Goal: Book appointment/travel/reservation

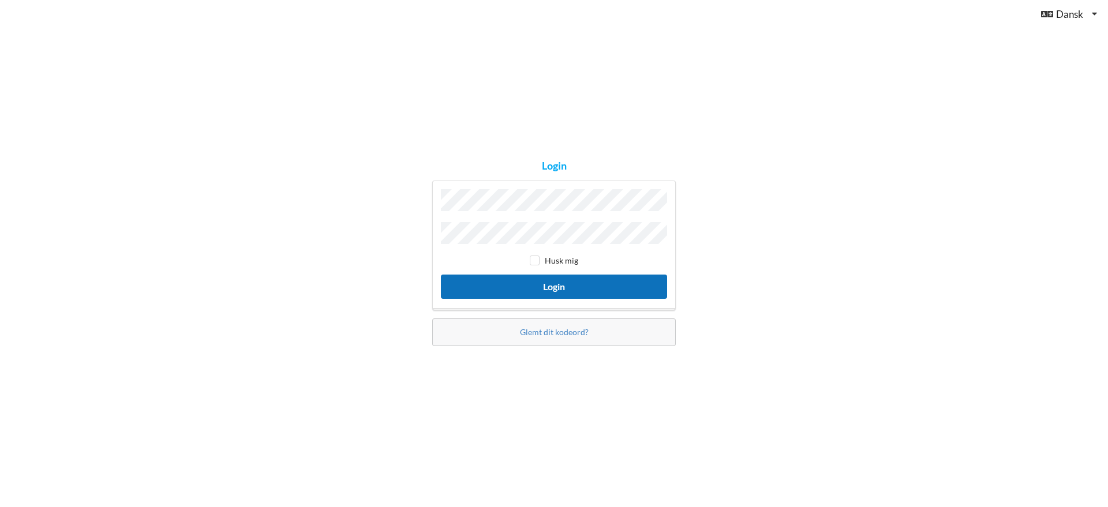
click at [448, 281] on button "Login" at bounding box center [554, 287] width 226 height 24
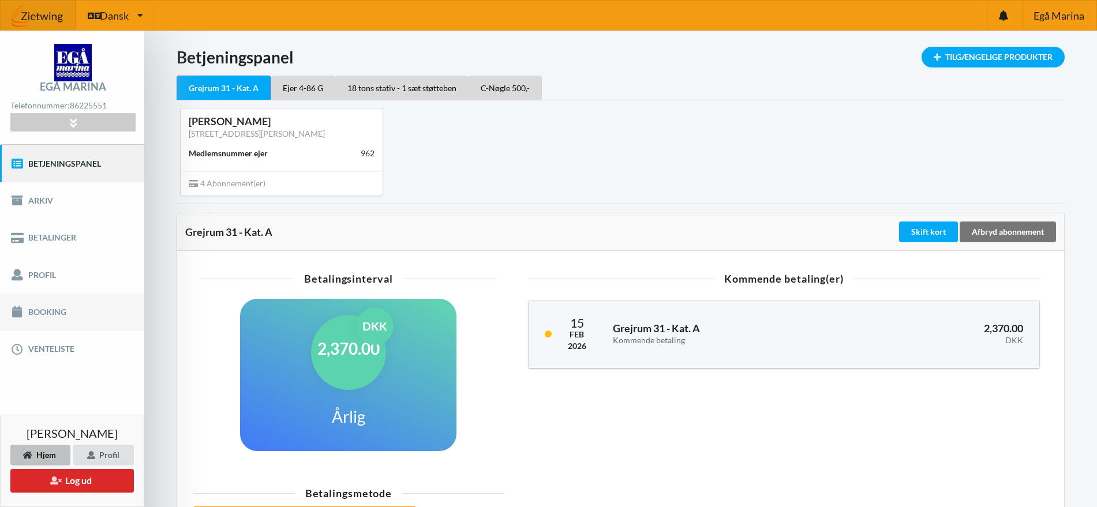
click at [39, 316] on link "Booking" at bounding box center [72, 312] width 144 height 37
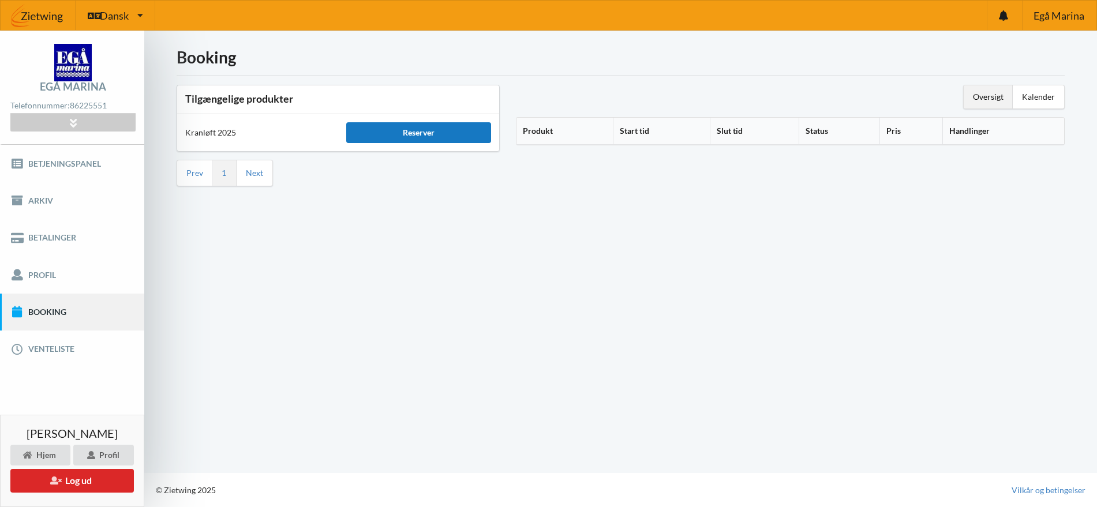
click at [364, 132] on div "Reserver" at bounding box center [418, 132] width 145 height 21
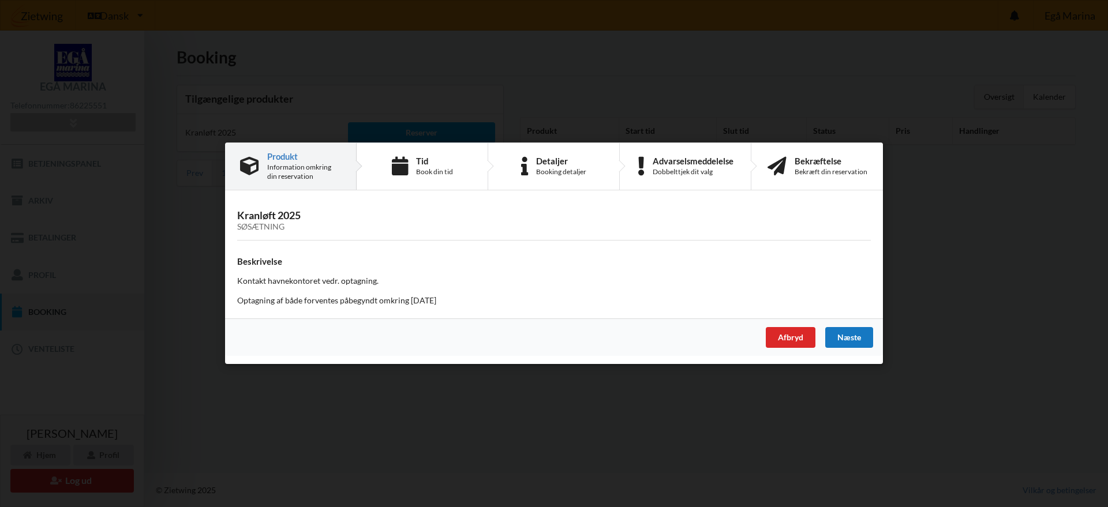
click at [848, 343] on div "Næste" at bounding box center [849, 338] width 48 height 21
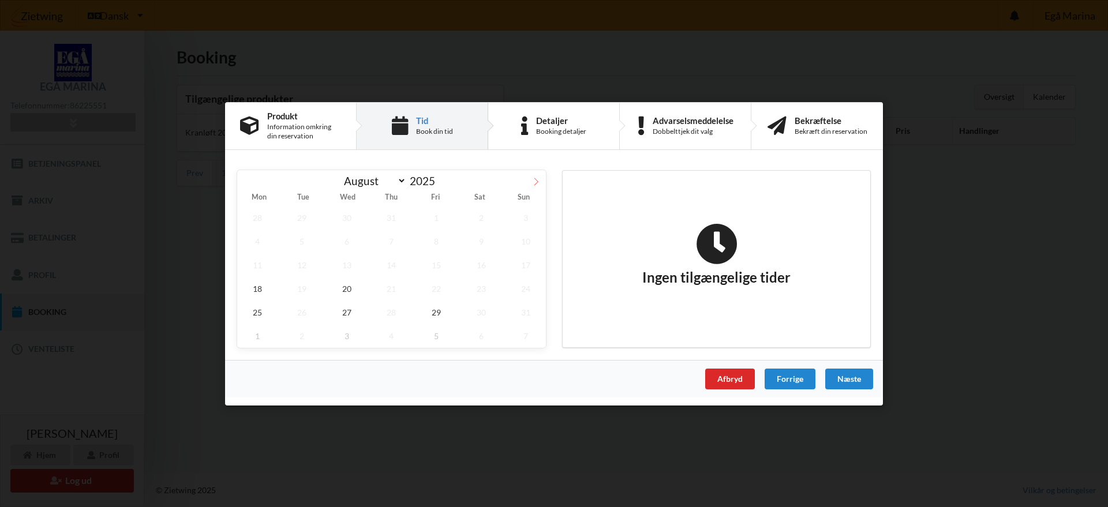
click at [529, 184] on span at bounding box center [536, 180] width 20 height 20
click at [403, 230] on span "9" at bounding box center [392, 241] width 40 height 24
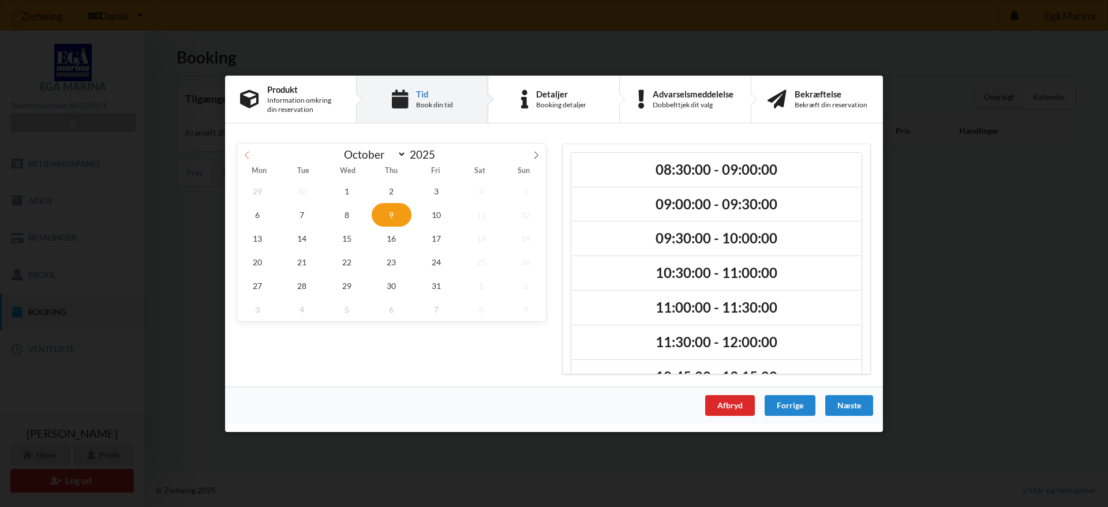
click at [242, 152] on span at bounding box center [247, 153] width 20 height 20
select select "8"
click at [447, 267] on span "26" at bounding box center [436, 262] width 40 height 24
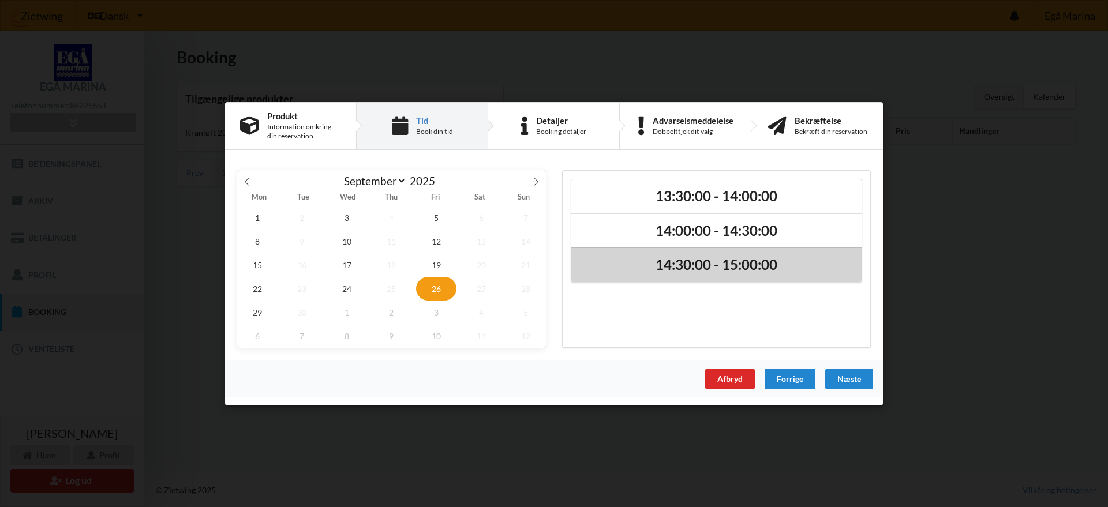
click at [670, 268] on h2 "14:30:00 - 15:00:00" at bounding box center [716, 265] width 274 height 18
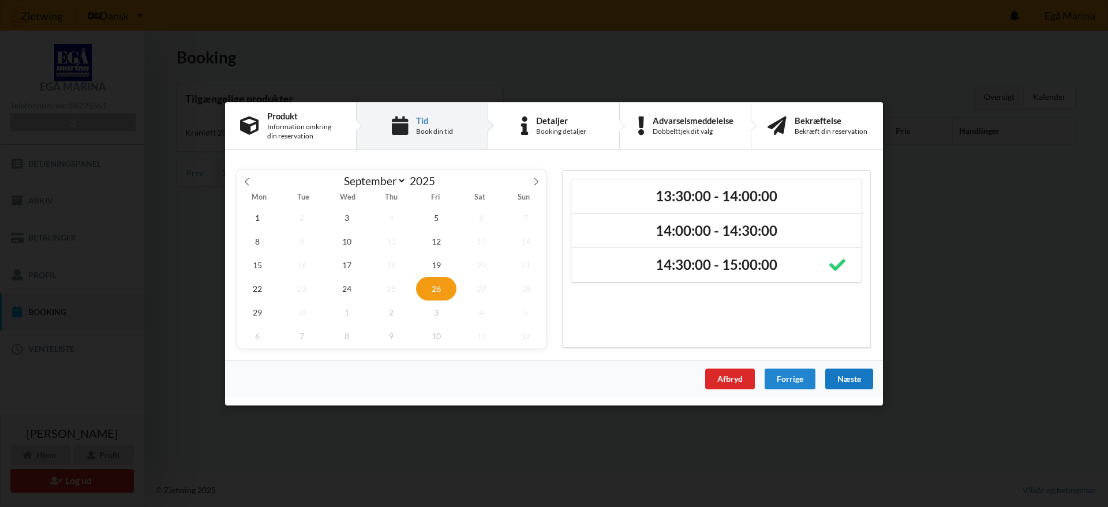
click at [852, 375] on div "Næste" at bounding box center [849, 378] width 48 height 21
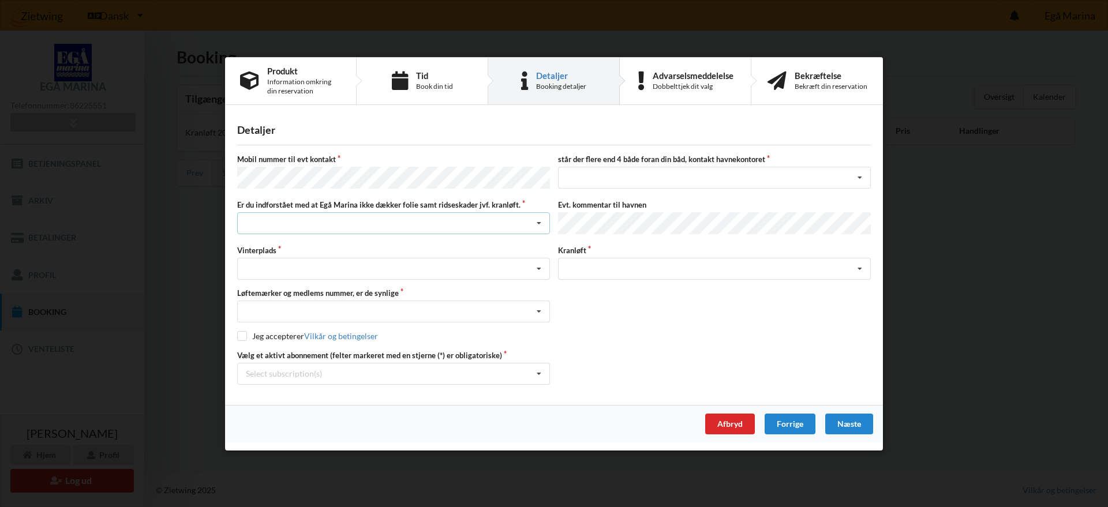
click at [385, 224] on div "Jeg har tæpper med og tager selv ansvaret for eventuelle folie samt ridseskader…" at bounding box center [393, 223] width 313 height 22
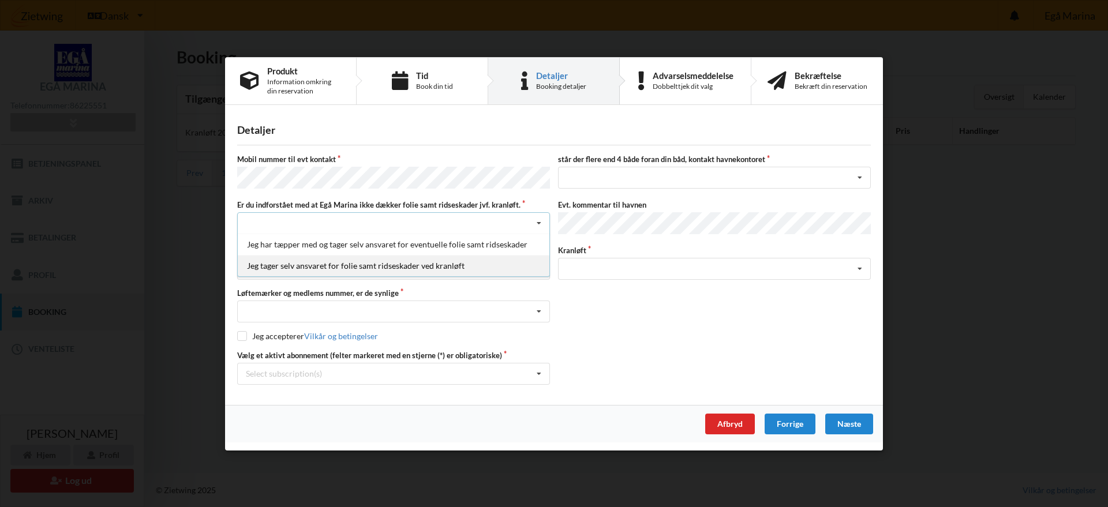
click at [377, 273] on div "Jeg tager selv ansvaret for folie samt ridseskader ved kranløft" at bounding box center [394, 265] width 312 height 21
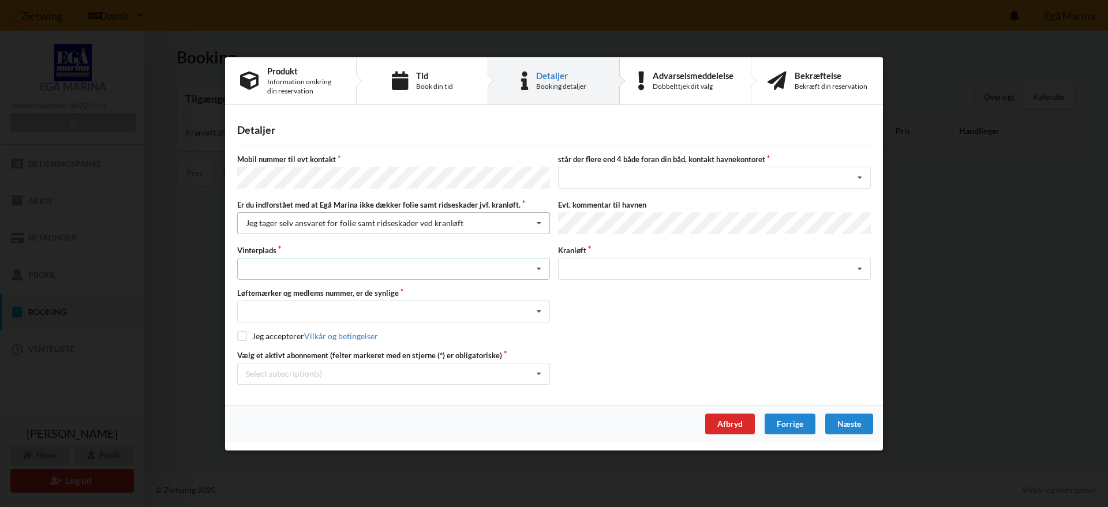
click at [377, 273] on div "Landplads nr. 1 Landplads nr. 2 Landplads nr.3 Landplads nr. 4 Landplads nr. 5 …" at bounding box center [393, 269] width 313 height 22
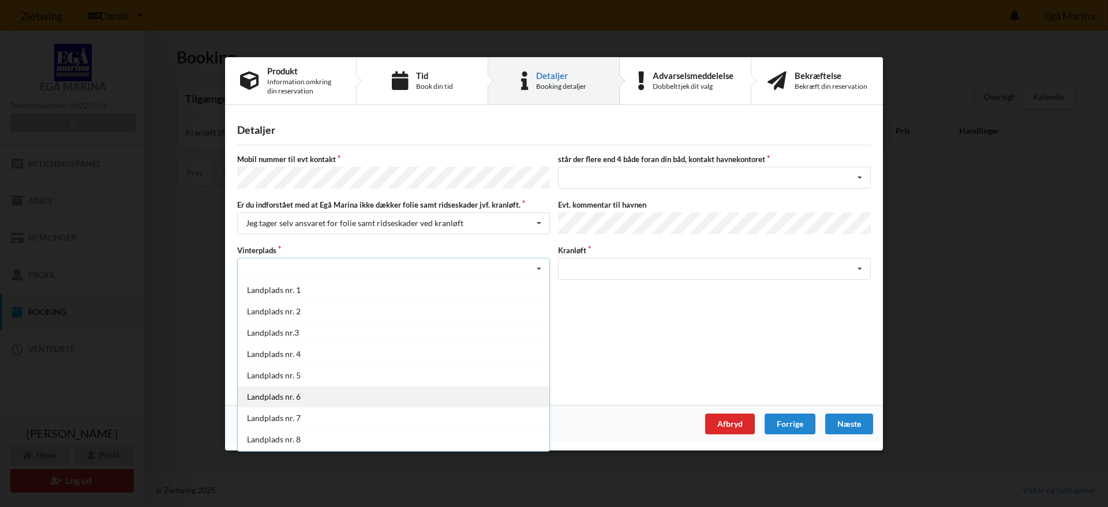
click at [294, 391] on div "Landplads nr. 6" at bounding box center [394, 396] width 312 height 21
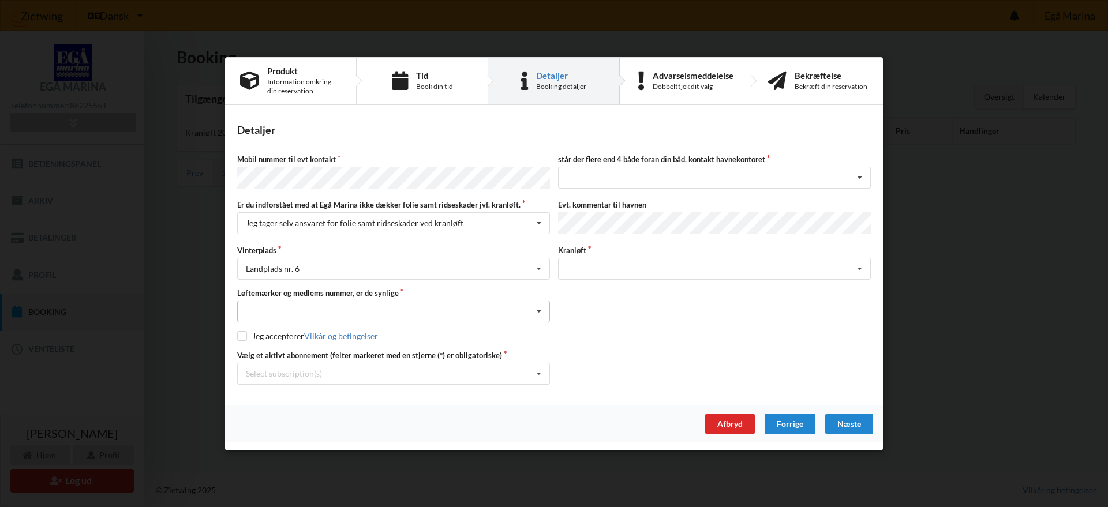
click at [263, 305] on div "Nej, jeg kontakter havnekontoret inden løftet Ja, mine mærker er synlige og int…" at bounding box center [393, 312] width 313 height 22
click at [263, 345] on div "Ja, mine mærker er synlige og intakte" at bounding box center [394, 353] width 312 height 21
click at [264, 337] on label "Jeg accepterer Vilkår og betingelser" at bounding box center [307, 336] width 141 height 10
click at [242, 335] on input "checkbox" at bounding box center [242, 336] width 10 height 10
checkbox input "true"
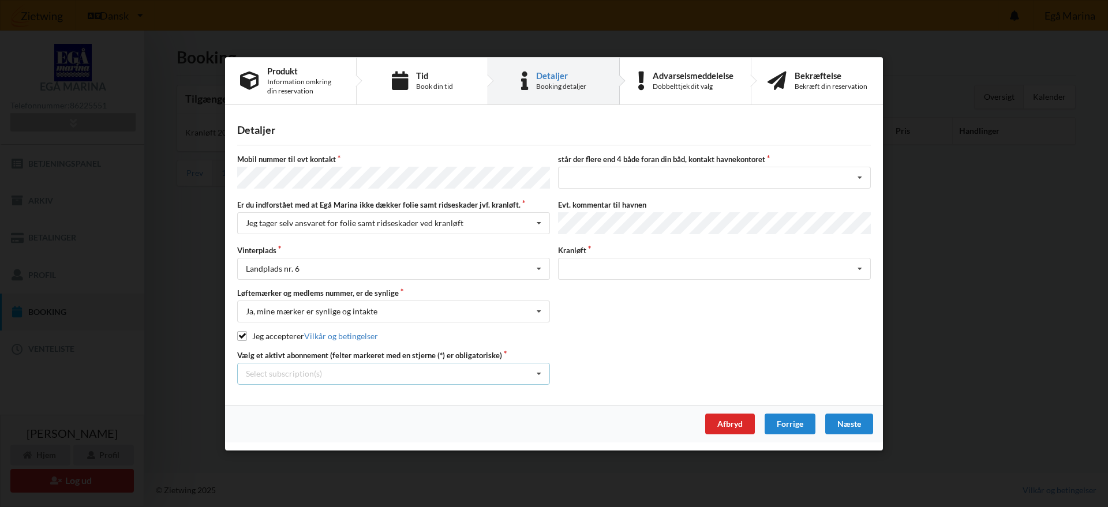
click at [244, 374] on div "Select subscription(s) Grejrum 31 - Kat. A * Ejer 4-86 G * 18 tons stativ - 1 s…" at bounding box center [393, 374] width 313 height 22
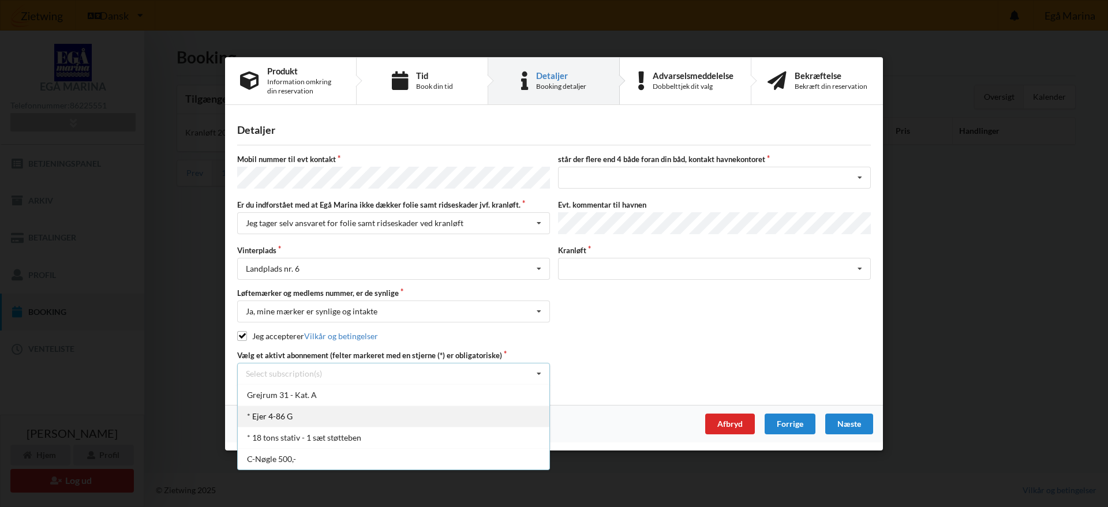
click at [256, 418] on div "* Ejer 4-86 G" at bounding box center [394, 416] width 312 height 21
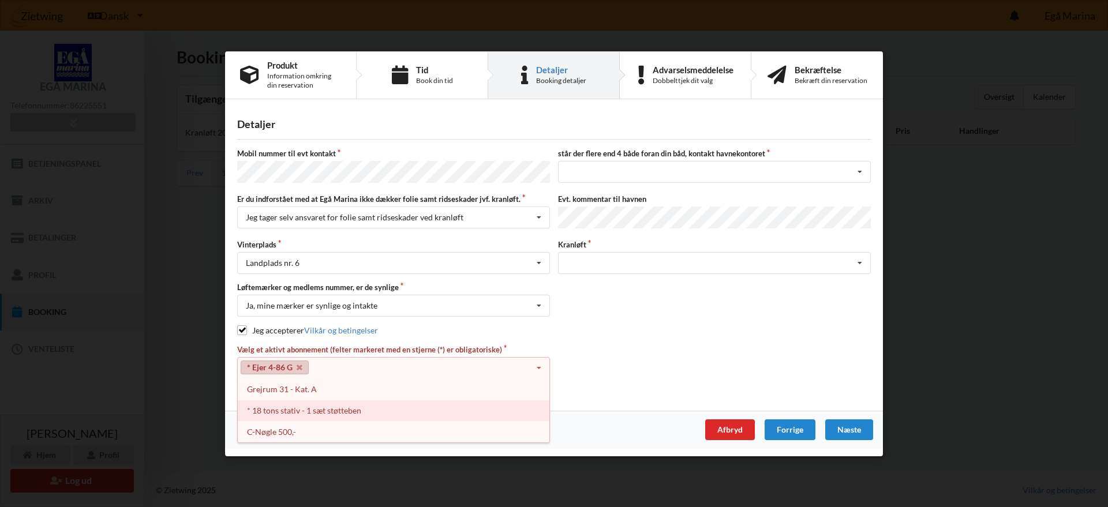
click at [258, 410] on div "* 18 tons stativ - 1 sæt støtteben" at bounding box center [394, 410] width 312 height 21
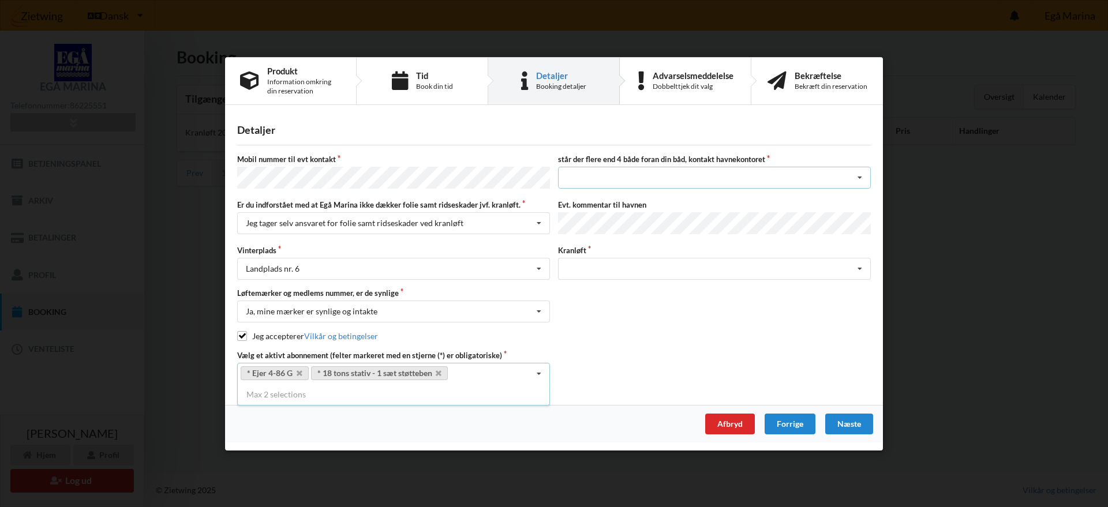
click at [577, 174] on div "nej ja" at bounding box center [714, 178] width 313 height 22
click at [579, 206] on div "nej" at bounding box center [715, 198] width 312 height 21
click at [596, 267] on div "Søsætning" at bounding box center [714, 269] width 313 height 22
